Goal: Transaction & Acquisition: Purchase product/service

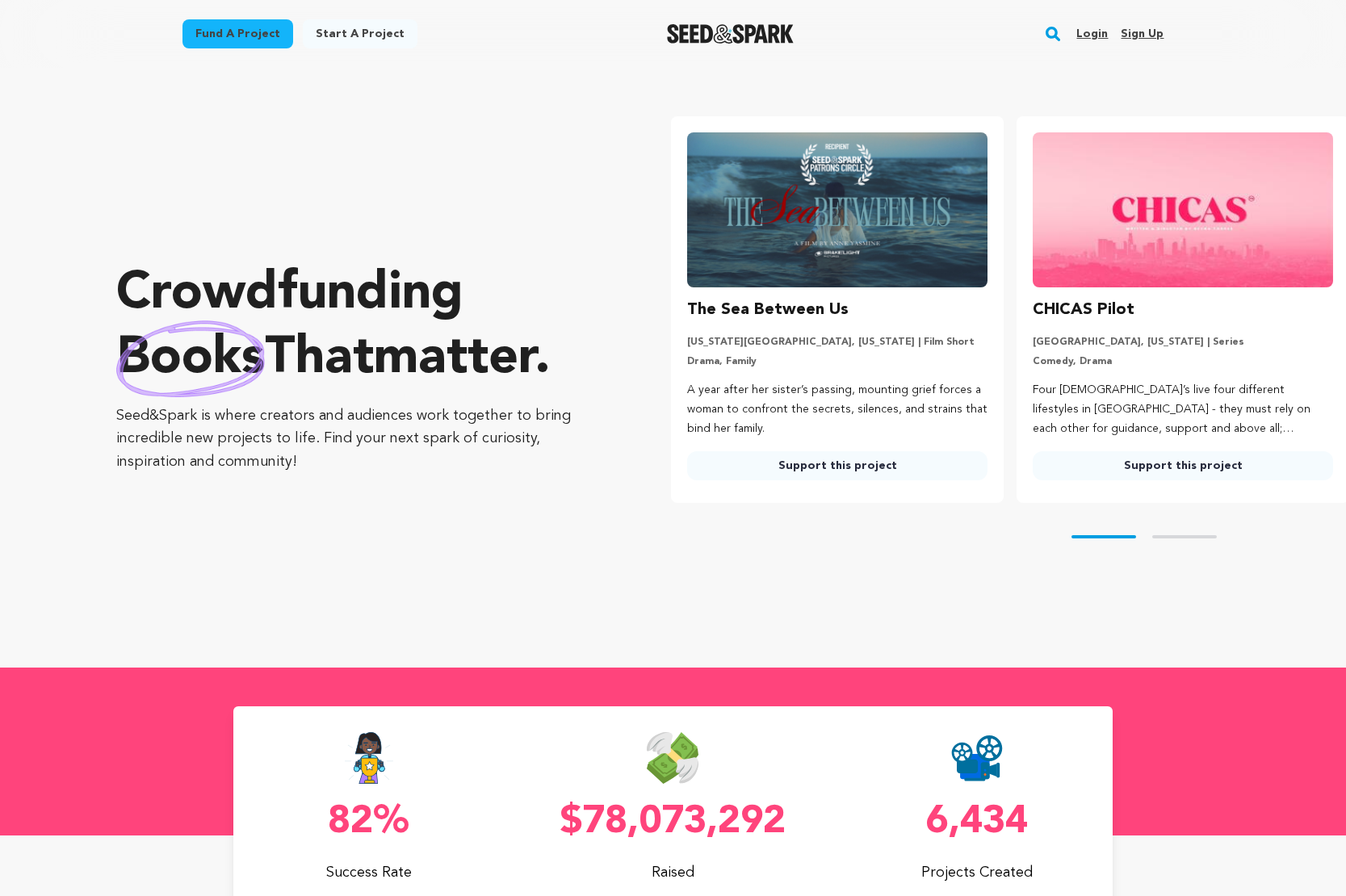
click at [1054, 35] on rect "button" at bounding box center [1052, 33] width 19 height 19
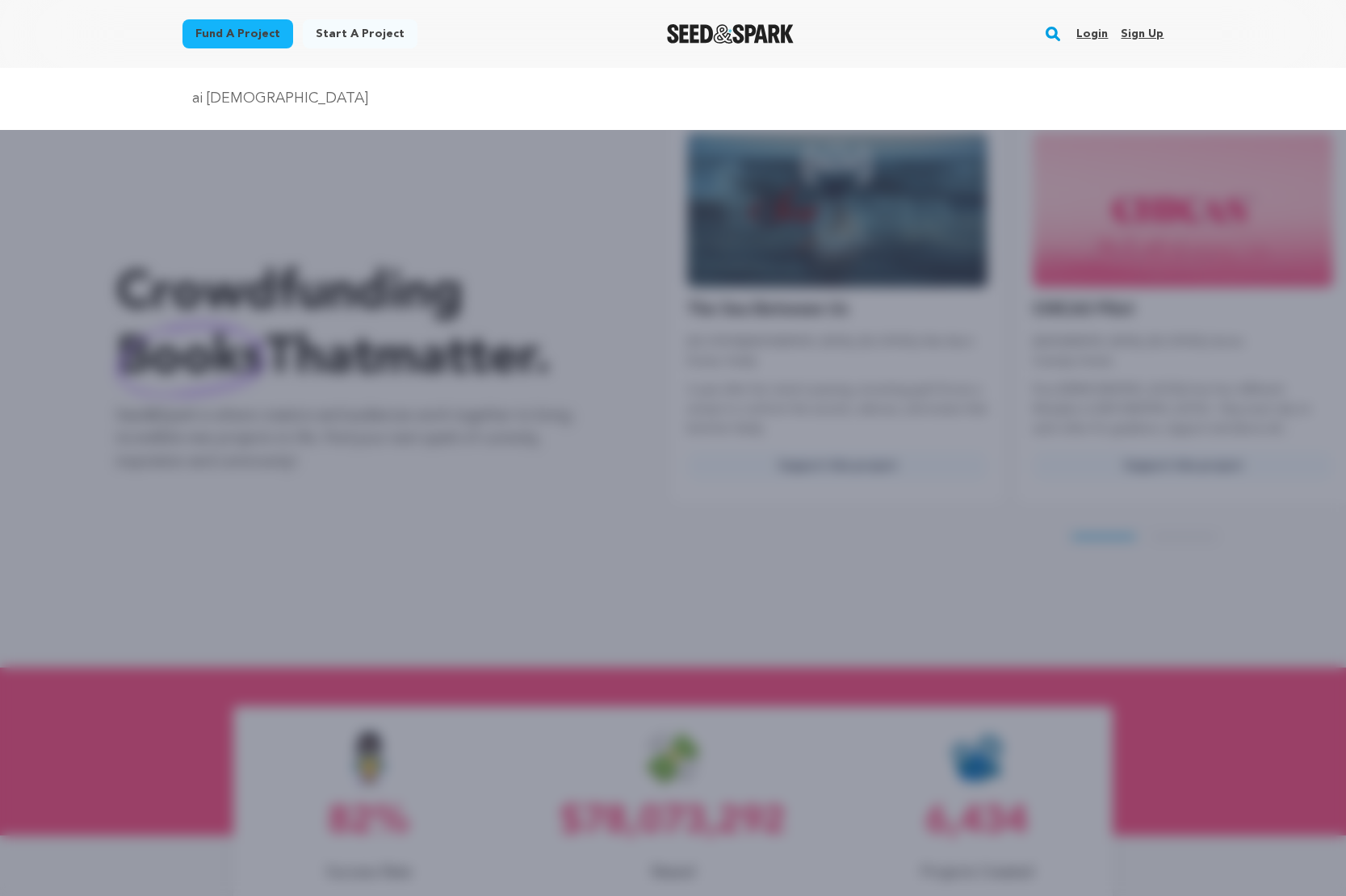
type input "ai jesus"
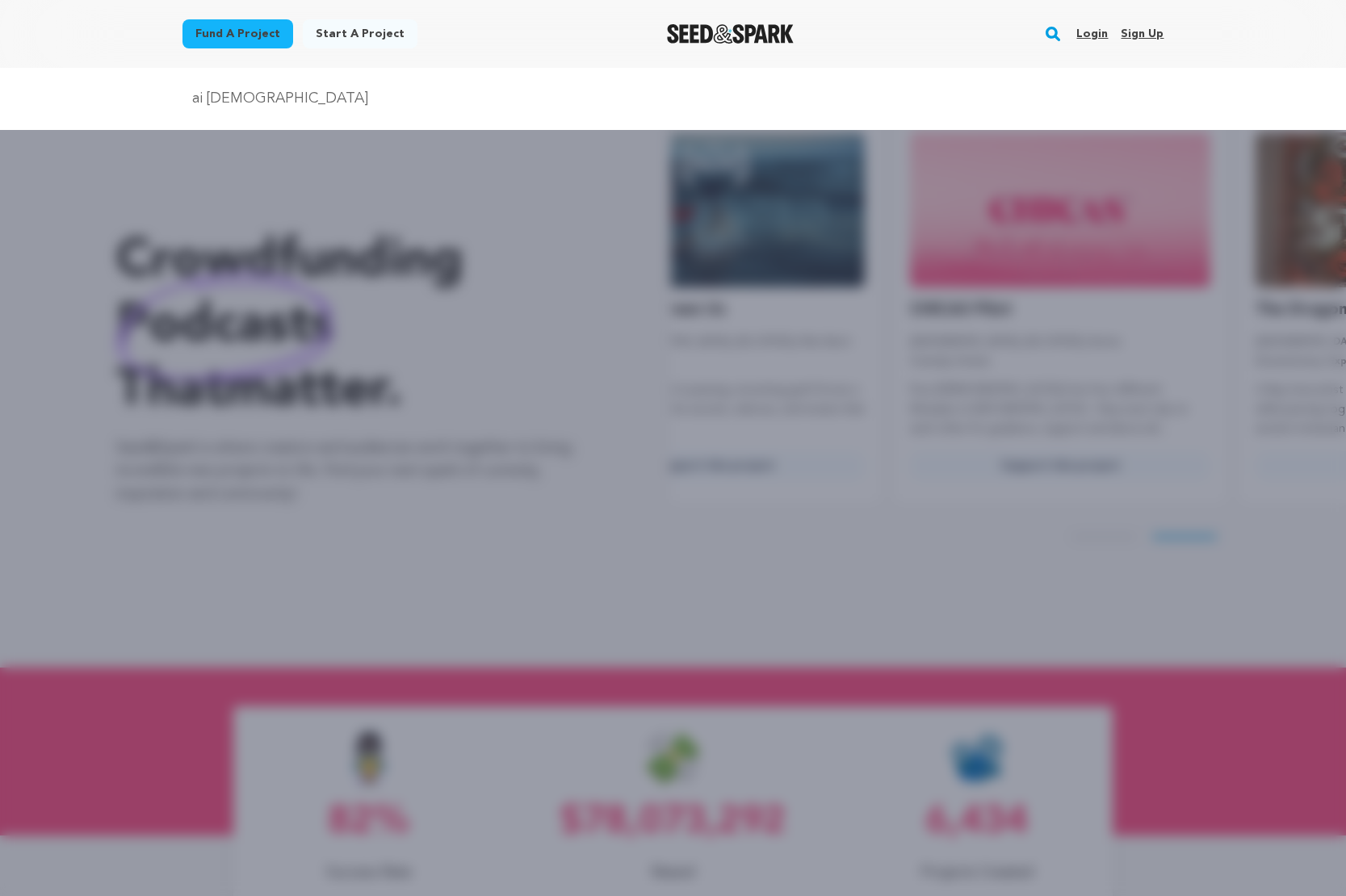
scroll to position [0, 289]
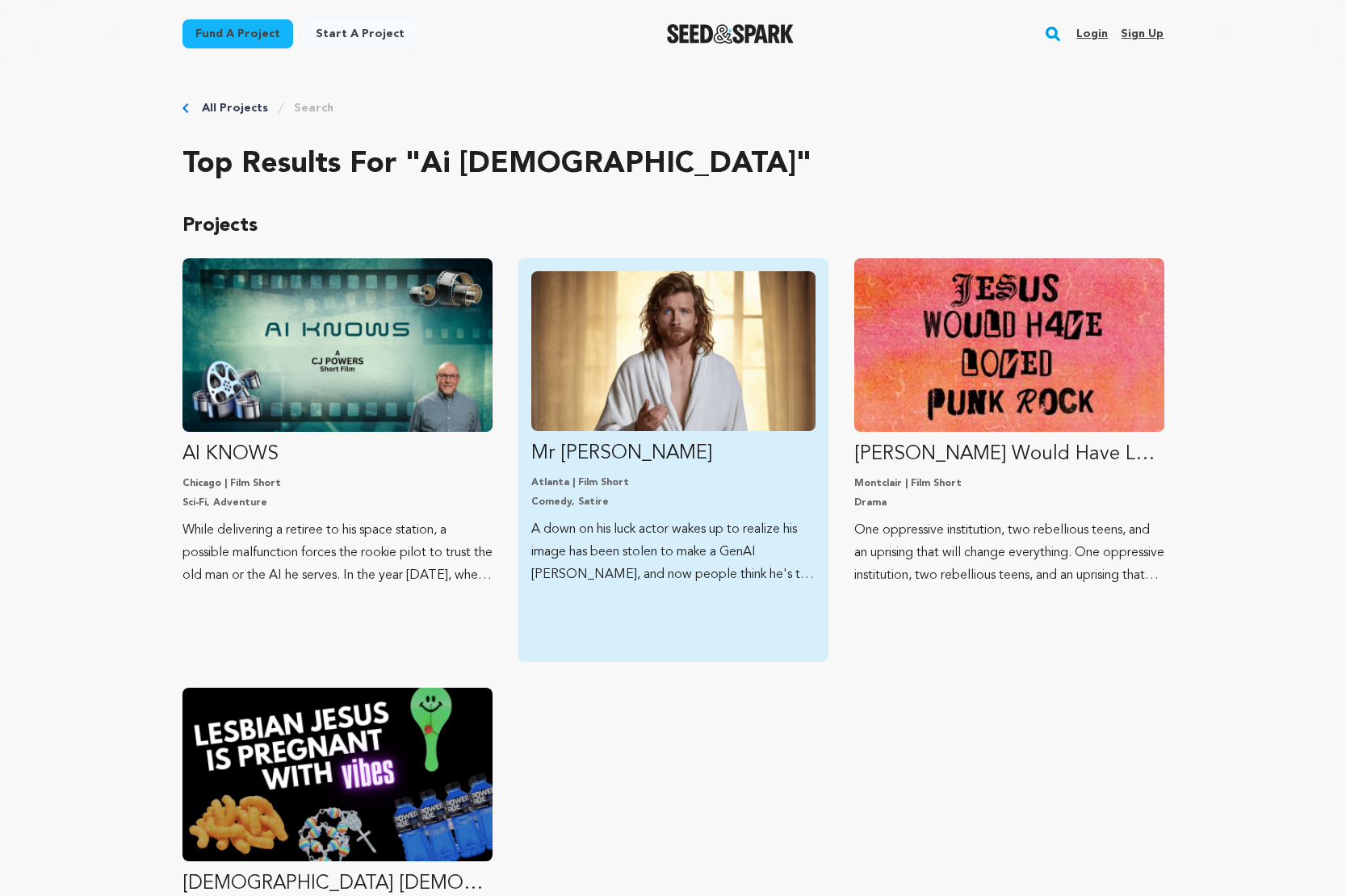
click at [619, 330] on img "Fund Mr Jesus" at bounding box center [673, 351] width 284 height 160
